Goal: Task Accomplishment & Management: Use online tool/utility

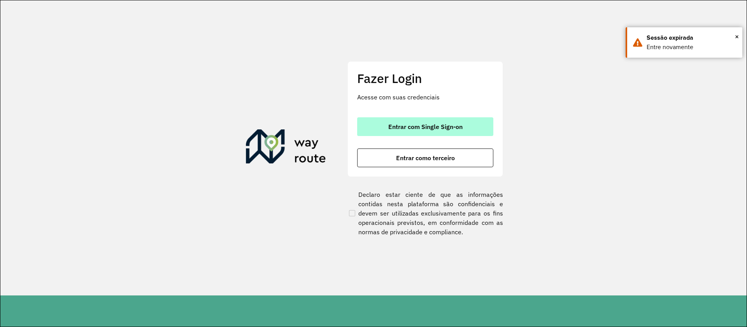
click at [406, 130] on span "Entrar com Single Sign-on" at bounding box center [425, 126] width 74 height 6
click at [439, 119] on button "Entrar com Single Sign-on" at bounding box center [425, 126] width 136 height 19
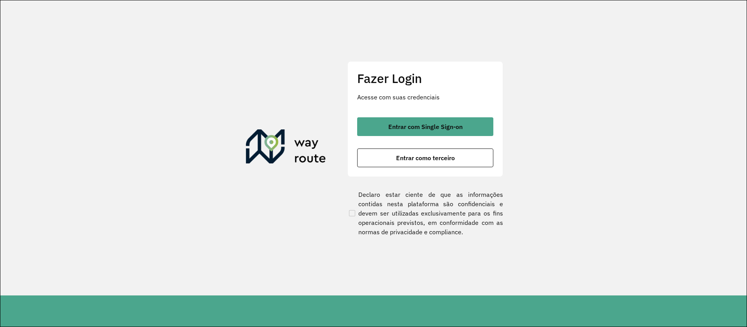
click at [735, 37] on section "Fazer Login Acesse com suas credenciais Entrar com Single Sign-on Entrar como t…" at bounding box center [373, 147] width 747 height 295
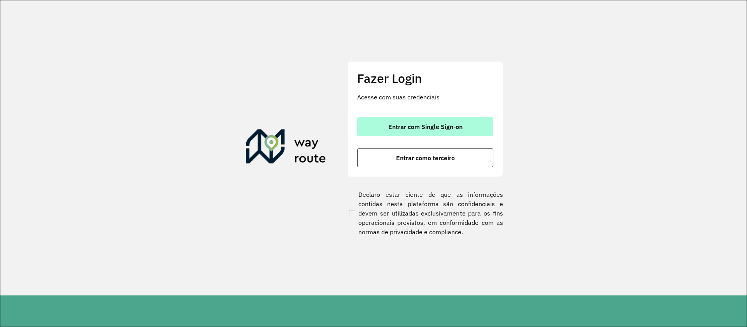
click at [410, 127] on span "Entrar com Single Sign-on" at bounding box center [425, 126] width 74 height 6
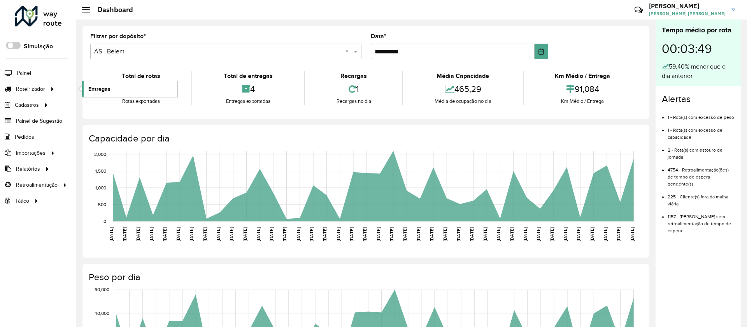
click at [98, 88] on span "Entregas" at bounding box center [99, 89] width 22 height 8
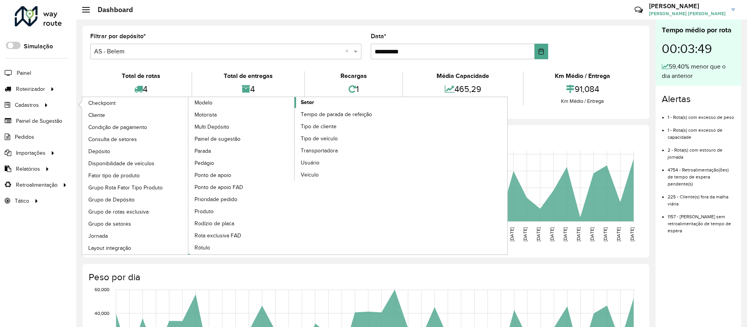
click at [311, 99] on span "Setor" at bounding box center [307, 102] width 13 height 8
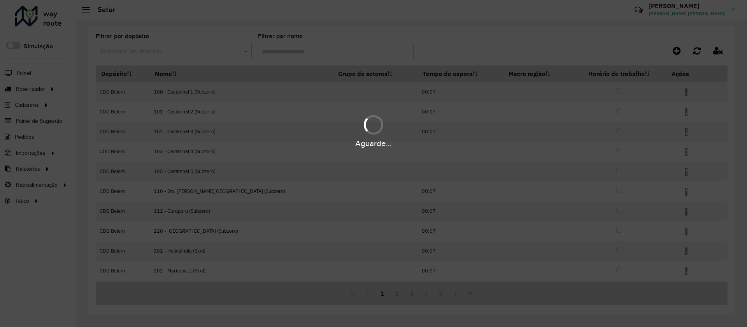
click at [293, 54] on hb-app "Aguarde... Pop-up bloqueado! Seu navegador bloqueou automáticamente a abertura …" at bounding box center [373, 163] width 747 height 327
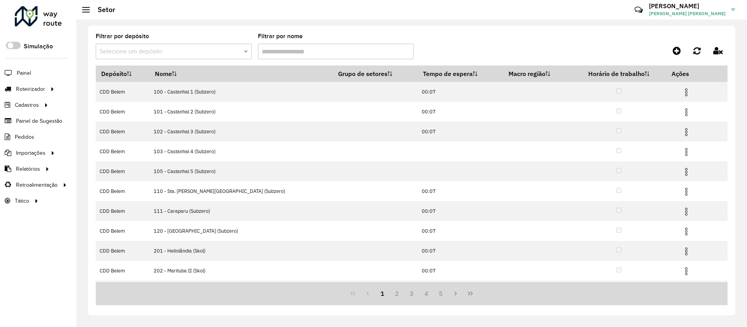
click at [293, 54] on input "Filtrar por nome" at bounding box center [336, 52] width 156 height 16
type input "*"
type input "***"
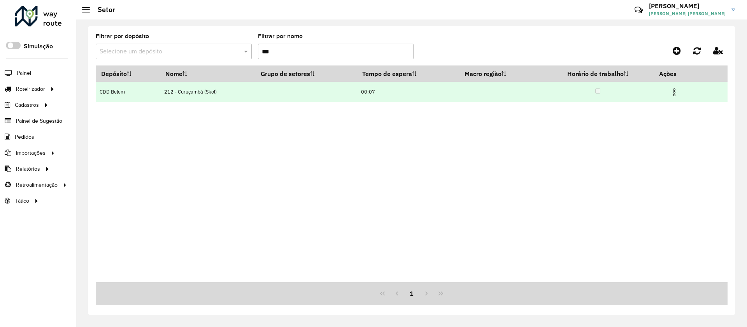
click at [396, 92] on img at bounding box center [674, 92] width 9 height 9
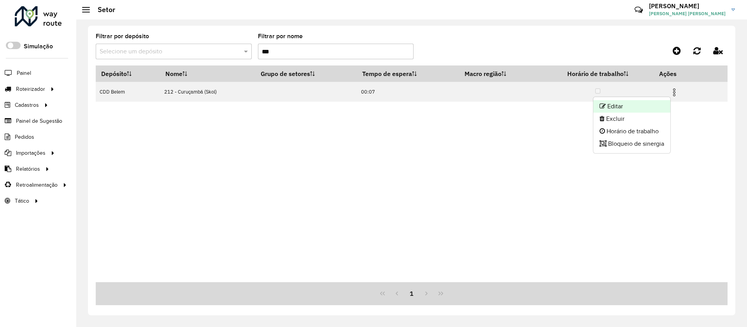
click at [396, 105] on li "Editar" at bounding box center [632, 106] width 77 height 12
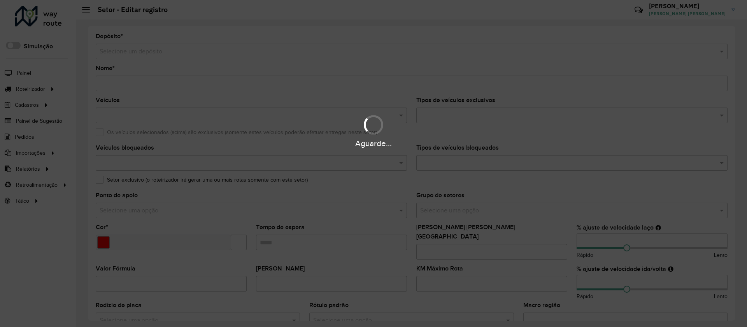
type input "**********"
type input "*******"
type input "*****"
type input "***"
type input "**"
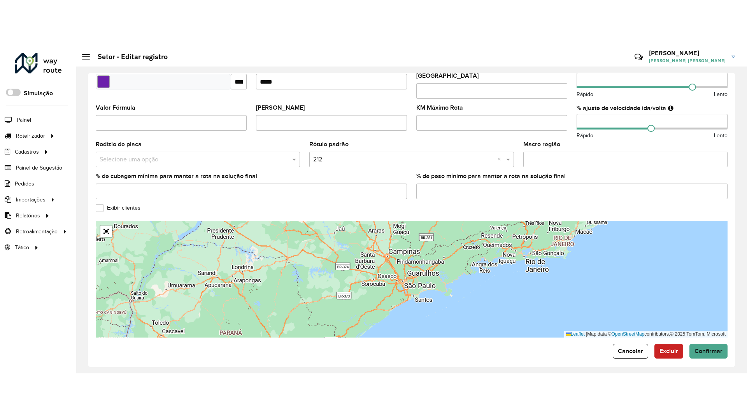
scroll to position [208, 0]
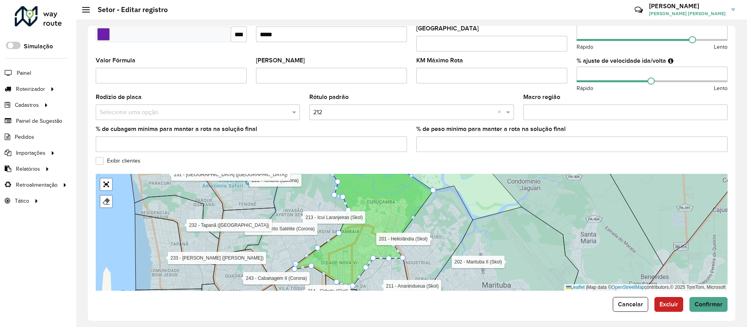
click at [110, 174] on div at bounding box center [106, 184] width 13 height 13
click at [109, 174] on link "Abrir mapa em tela cheia" at bounding box center [106, 184] width 12 height 12
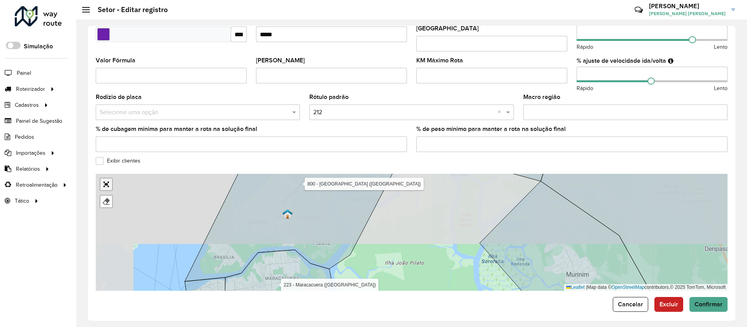
scroll to position [0, 0]
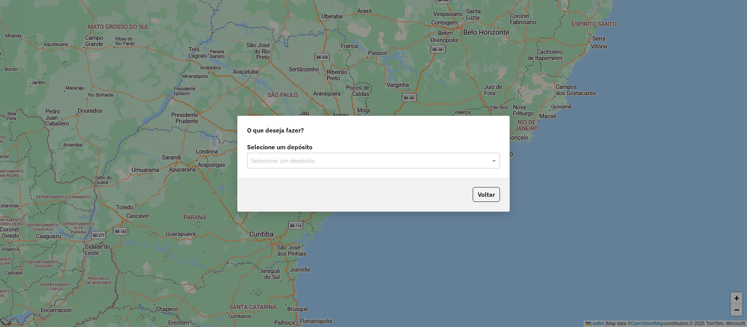
click at [392, 158] on input "text" at bounding box center [366, 160] width 230 height 9
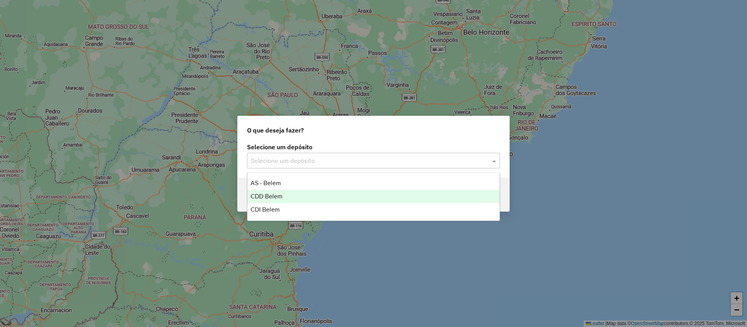
click at [277, 197] on span "CDD Belem" at bounding box center [267, 196] width 32 height 7
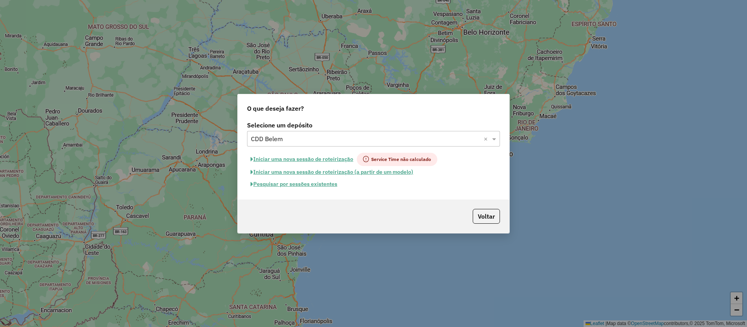
click at [310, 186] on button "Pesquisar por sessões existentes" at bounding box center [294, 184] width 94 height 12
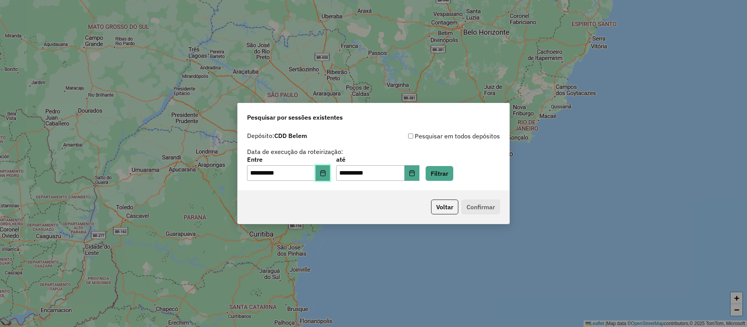
click at [325, 174] on icon "Choose Date" at bounding box center [322, 173] width 5 height 6
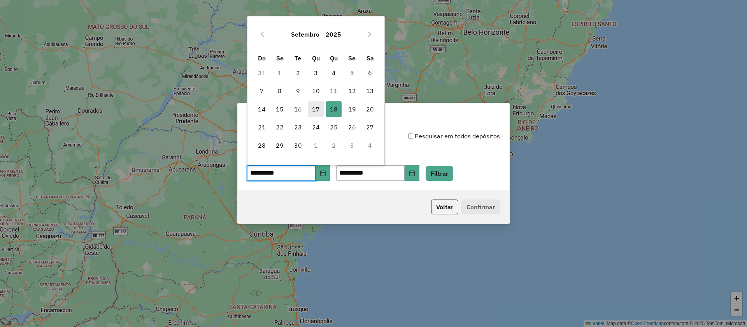
click at [316, 105] on span "17" at bounding box center [316, 109] width 16 height 16
type input "**********"
click at [450, 167] on button "Filtrar" at bounding box center [440, 173] width 28 height 15
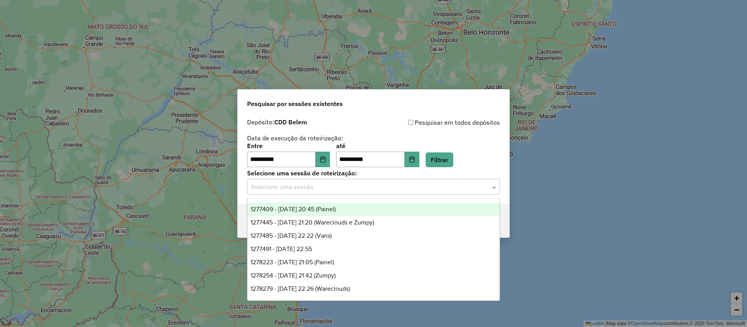
click at [404, 185] on input "text" at bounding box center [366, 186] width 230 height 9
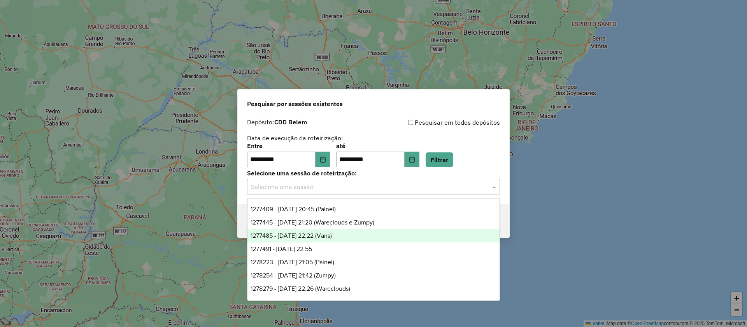
click at [350, 236] on div "1277485 - 17/09/2025 22:22 (Vans)" at bounding box center [374, 235] width 252 height 13
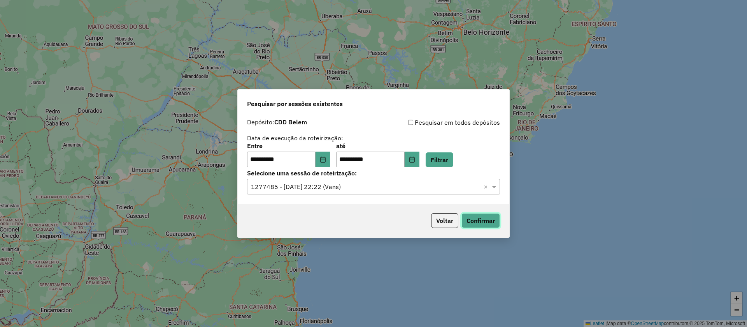
click at [472, 225] on button "Confirmar" at bounding box center [481, 220] width 39 height 15
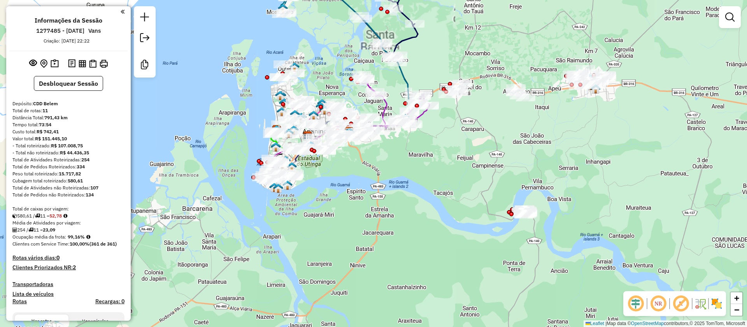
drag, startPoint x: 327, startPoint y: 72, endPoint x: 359, endPoint y: 115, distance: 53.1
click at [359, 115] on div "Janela de atendimento Grade de atendimento Capacidade Transportadoras Veículos …" at bounding box center [373, 163] width 747 height 327
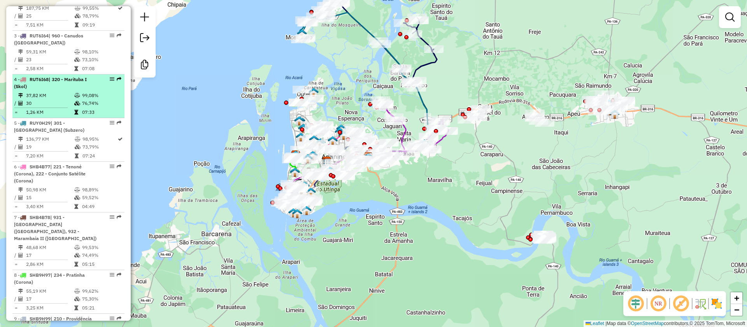
scroll to position [584, 0]
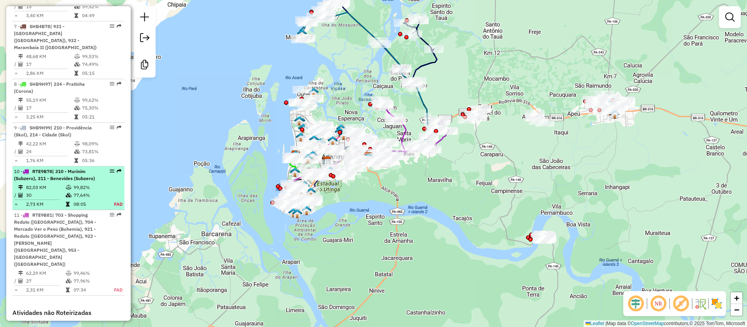
click at [50, 173] on span "| 310 - Murinim (Subzero), 311 - Benevides (Subzero)" at bounding box center [54, 174] width 81 height 13
select select "**********"
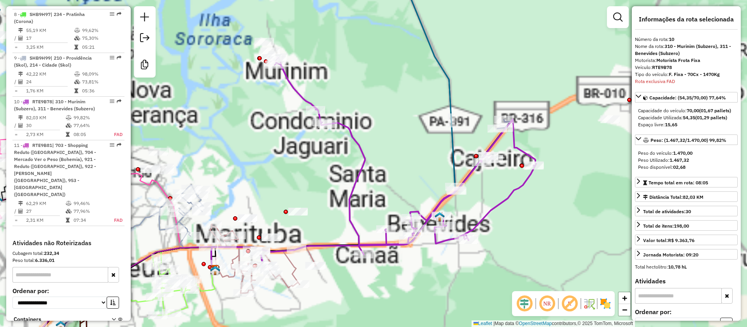
scroll to position [681, 0]
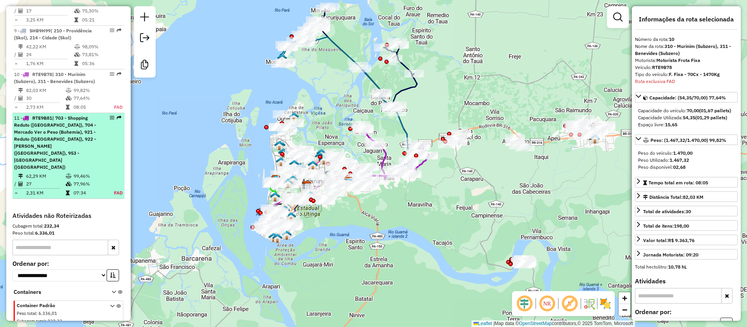
click at [82, 135] on div "11 - RTE9B81 | 703 - Shopping Reduto ([GEOGRAPHIC_DATA]), 704 - Mercado Ver o P…" at bounding box center [55, 142] width 83 height 56
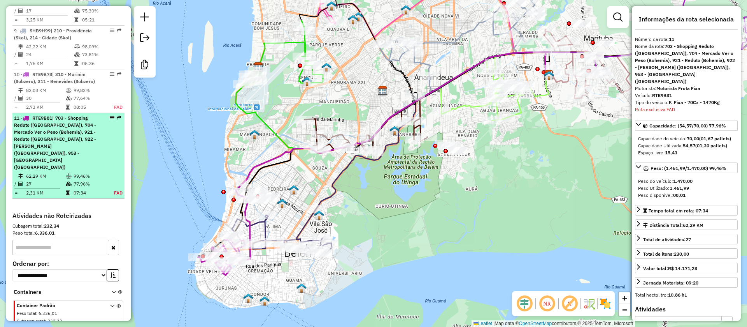
click at [68, 135] on div "11 - RTE9B81 | 703 - Shopping Reduto ([GEOGRAPHIC_DATA]), 704 - Mercado Ver o P…" at bounding box center [55, 142] width 83 height 56
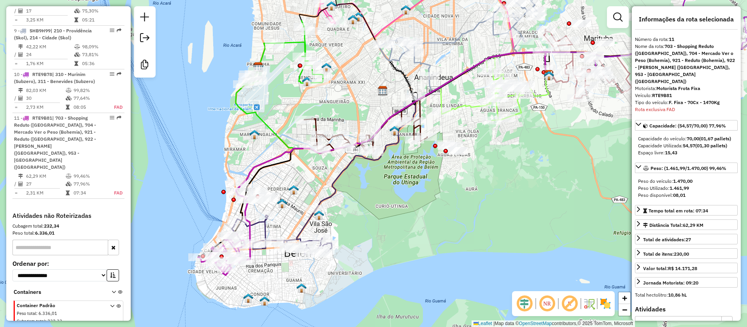
drag, startPoint x: 74, startPoint y: 143, endPoint x: 176, endPoint y: 166, distance: 104.9
click at [334, 178] on icon at bounding box center [432, 130] width 233 height 157
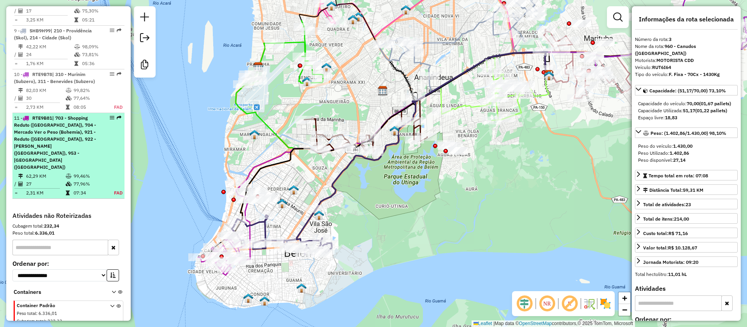
click at [66, 130] on span "| 703 - Shopping Reduto ([GEOGRAPHIC_DATA]), 704 - Mercado Ver o Peso (Bohemia)…" at bounding box center [55, 142] width 82 height 55
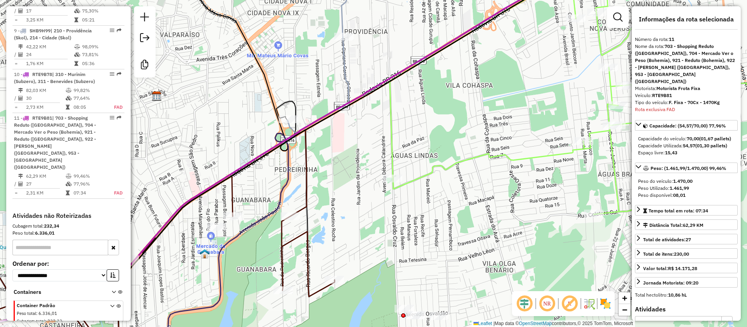
click at [605, 304] on img at bounding box center [605, 303] width 12 height 12
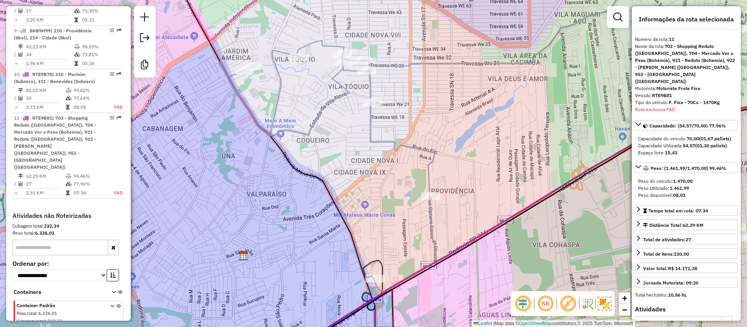
click at [565, 305] on em at bounding box center [568, 303] width 19 height 19
click at [571, 304] on em at bounding box center [568, 303] width 19 height 19
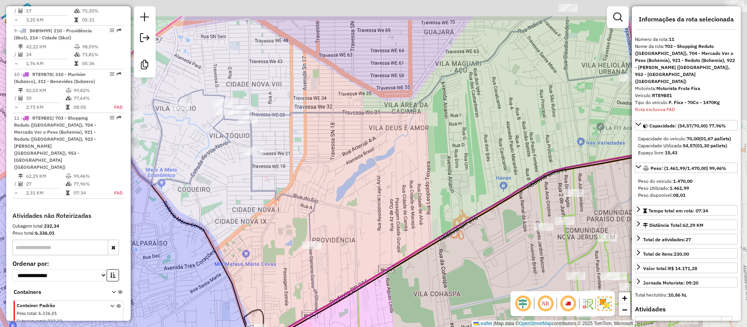
drag, startPoint x: 504, startPoint y: 173, endPoint x: 371, endPoint y: 226, distance: 143.1
click at [372, 228] on div "Janela de atendimento Grade de atendimento Capacidade Transportadoras Veículos …" at bounding box center [373, 163] width 747 height 327
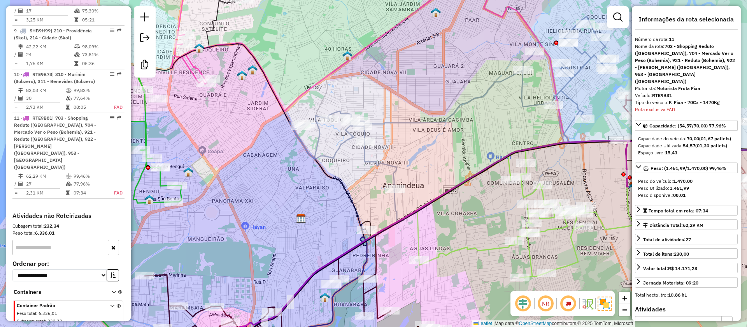
click at [603, 305] on img at bounding box center [605, 303] width 14 height 14
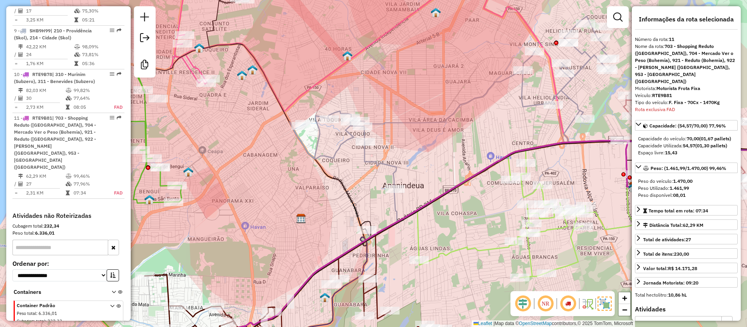
click at [606, 304] on img at bounding box center [605, 303] width 14 height 14
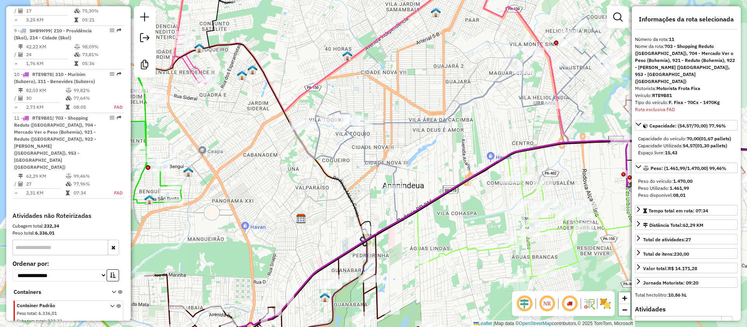
click at [606, 304] on img at bounding box center [605, 303] width 12 height 12
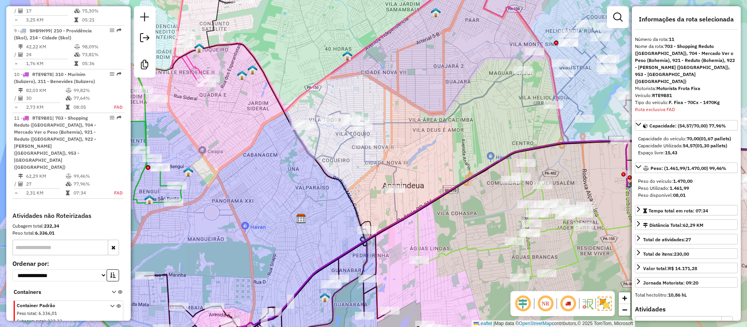
click at [547, 304] on em at bounding box center [545, 303] width 19 height 19
click at [524, 305] on em at bounding box center [523, 303] width 19 height 19
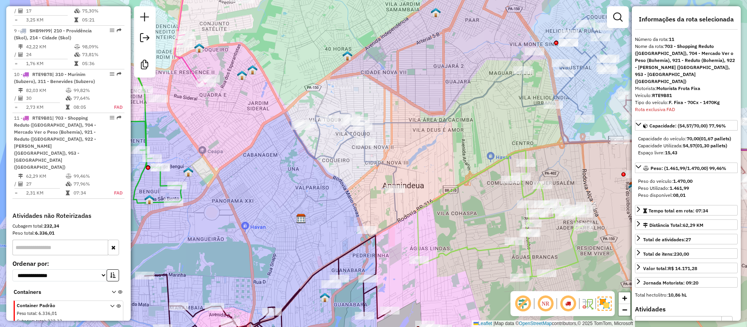
click at [524, 305] on em at bounding box center [523, 303] width 19 height 19
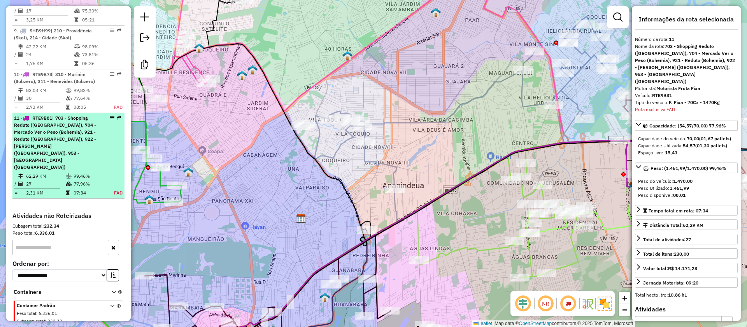
drag, startPoint x: 53, startPoint y: 130, endPoint x: 84, endPoint y: 122, distance: 31.8
click at [25, 137] on span "| 703 - Shopping Reduto ([GEOGRAPHIC_DATA]), 704 - Mercado Ver o Peso (Bohemia)…" at bounding box center [55, 142] width 82 height 55
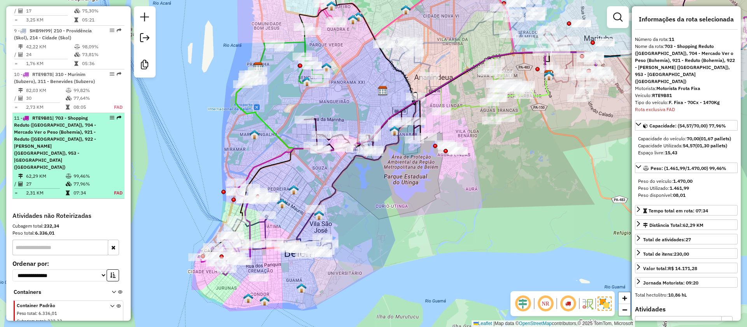
click at [110, 115] on em at bounding box center [112, 117] width 5 height 5
click at [118, 116] on em at bounding box center [119, 117] width 5 height 5
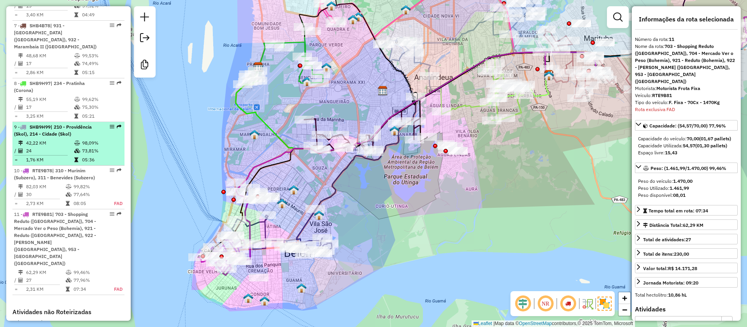
scroll to position [564, 0]
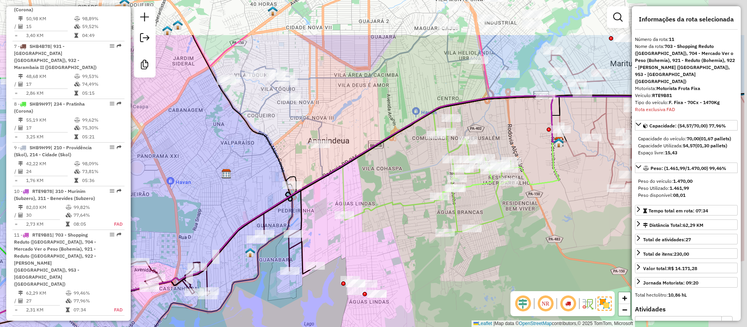
drag, startPoint x: 494, startPoint y: 104, endPoint x: 417, endPoint y: 172, distance: 102.9
click at [417, 172] on div "Janela de atendimento Grade de atendimento Capacidade Transportadoras Veículos …" at bounding box center [373, 163] width 747 height 327
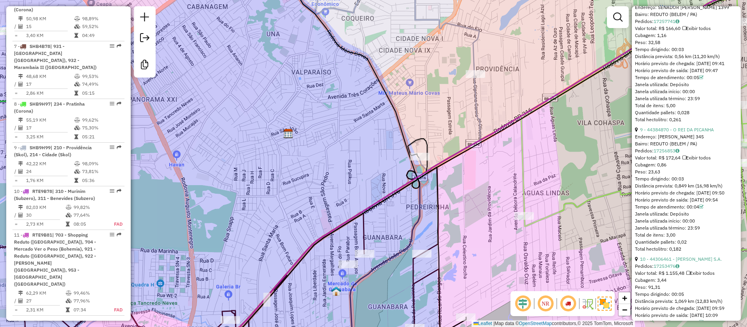
drag, startPoint x: 422, startPoint y: 77, endPoint x: 333, endPoint y: 159, distance: 121.5
click at [333, 159] on div "Janela de atendimento Grade de atendimento Capacidade Transportadoras Veículos …" at bounding box center [373, 163] width 747 height 327
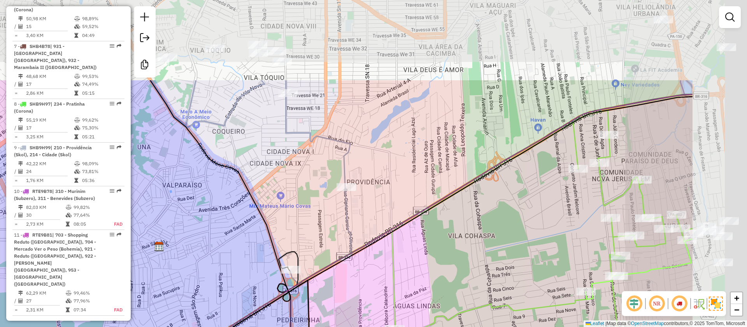
drag, startPoint x: 421, startPoint y: 119, endPoint x: 384, endPoint y: 141, distance: 43.1
click at [293, 230] on div "Janela de atendimento Grade de atendimento Capacidade Transportadoras Veículos …" at bounding box center [373, 163] width 747 height 327
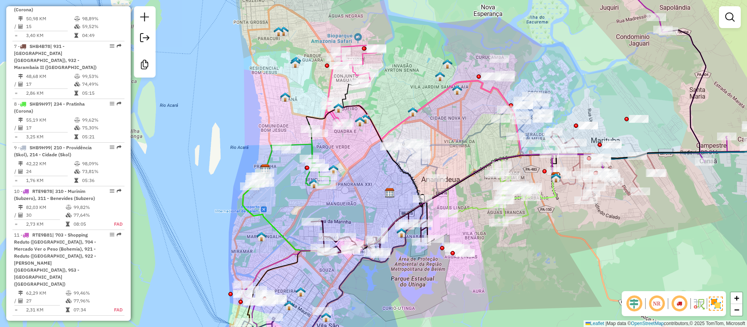
drag, startPoint x: 453, startPoint y: 95, endPoint x: 455, endPoint y: 141, distance: 45.6
click at [455, 142] on div "Janela de atendimento Grade de atendimento Capacidade Transportadoras Veículos …" at bounding box center [373, 163] width 747 height 327
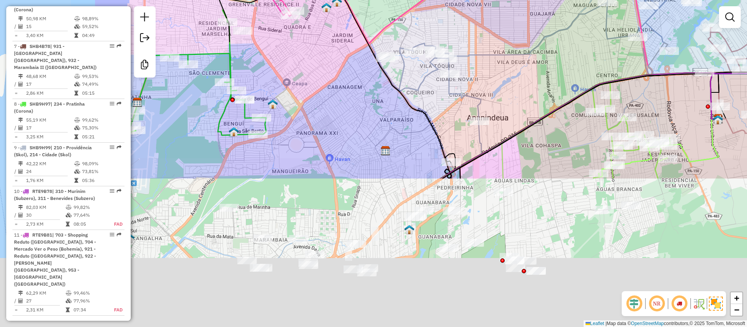
drag, startPoint x: 423, startPoint y: 227, endPoint x: 514, endPoint y: 46, distance: 202.6
click at [514, 46] on div "Janela de atendimento Grade de atendimento Capacidade Transportadoras Veículos …" at bounding box center [373, 163] width 747 height 327
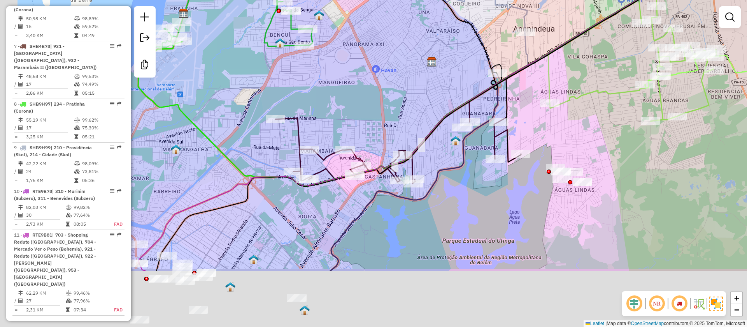
drag, startPoint x: 514, startPoint y: 158, endPoint x: 577, endPoint y: 55, distance: 120.5
click at [582, 49] on div "Janela de atendimento Grade de atendimento Capacidade Transportadoras Veículos …" at bounding box center [373, 163] width 747 height 327
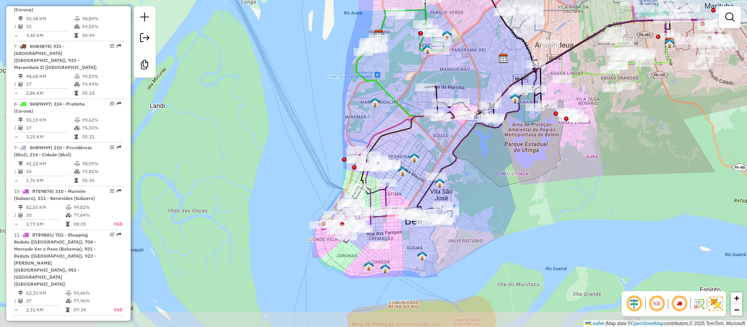
click at [449, 152] on icon at bounding box center [553, 97] width 233 height 157
select select "**********"
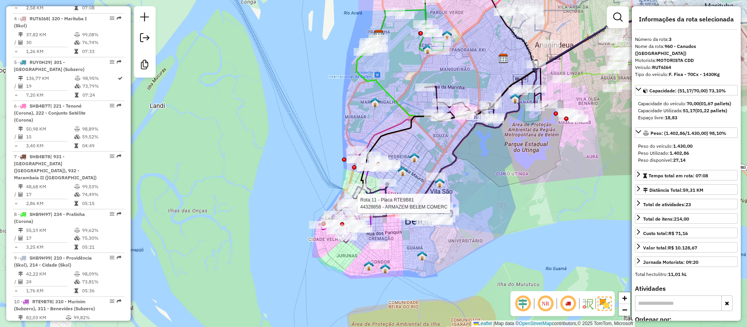
scroll to position [418, 0]
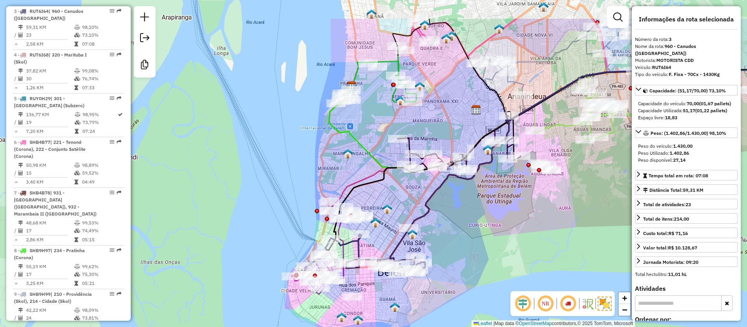
drag, startPoint x: 494, startPoint y: 179, endPoint x: 461, endPoint y: 239, distance: 68.9
click at [461, 239] on div "Janela de atendimento Grade de atendimento Capacidade Transportadoras Veículos …" at bounding box center [373, 163] width 747 height 327
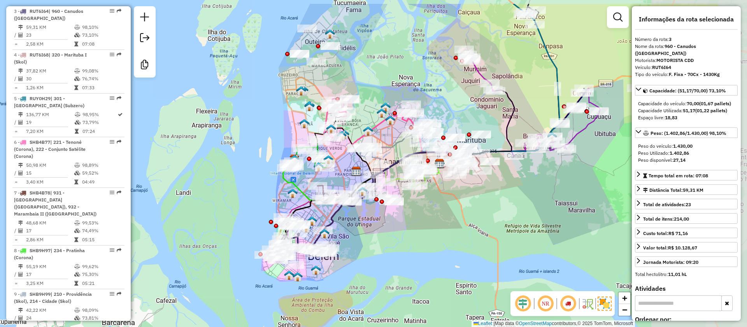
drag, startPoint x: 496, startPoint y: 188, endPoint x: 393, endPoint y: 225, distance: 109.8
click at [393, 225] on div "Janela de atendimento Grade de atendimento Capacidade Transportadoras Veículos …" at bounding box center [373, 163] width 747 height 327
